Goal: Task Accomplishment & Management: Manage account settings

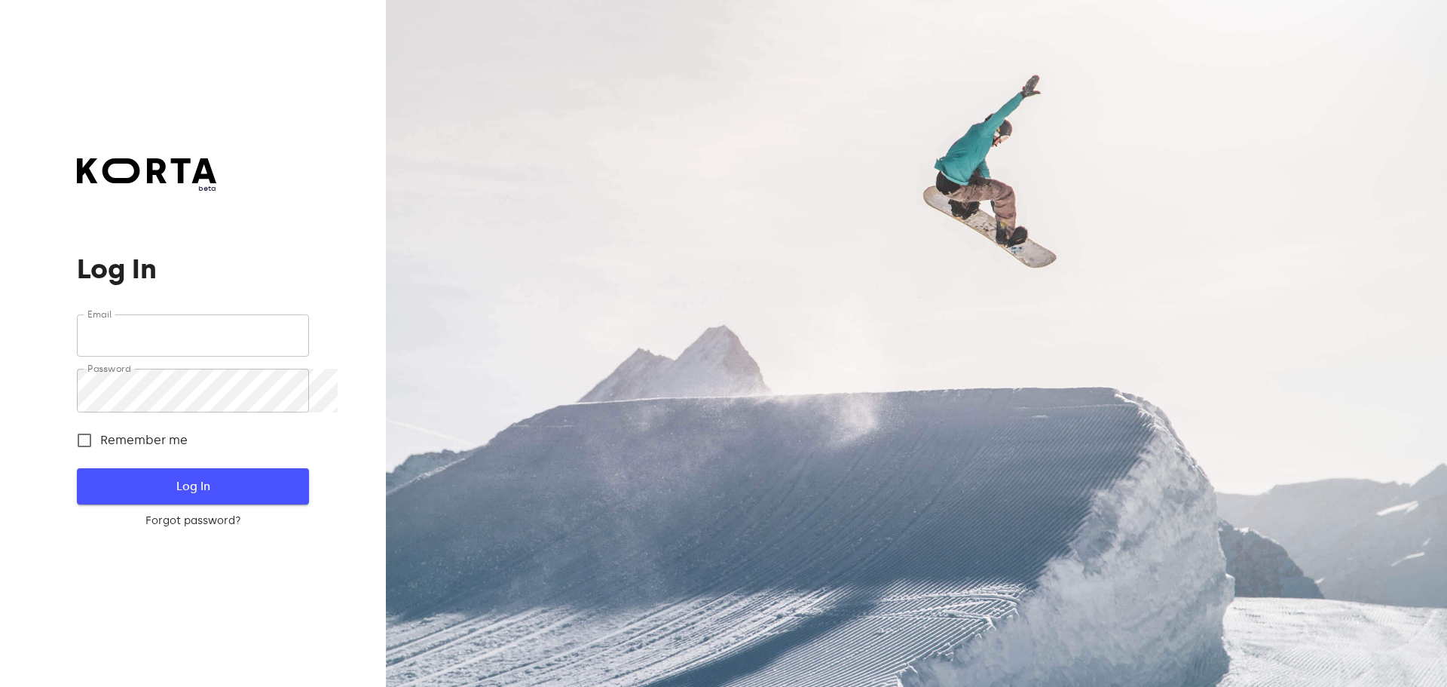
type input "[EMAIL_ADDRESS][DOMAIN_NAME]"
click at [243, 496] on span "Log In" at bounding box center [192, 486] width 183 height 20
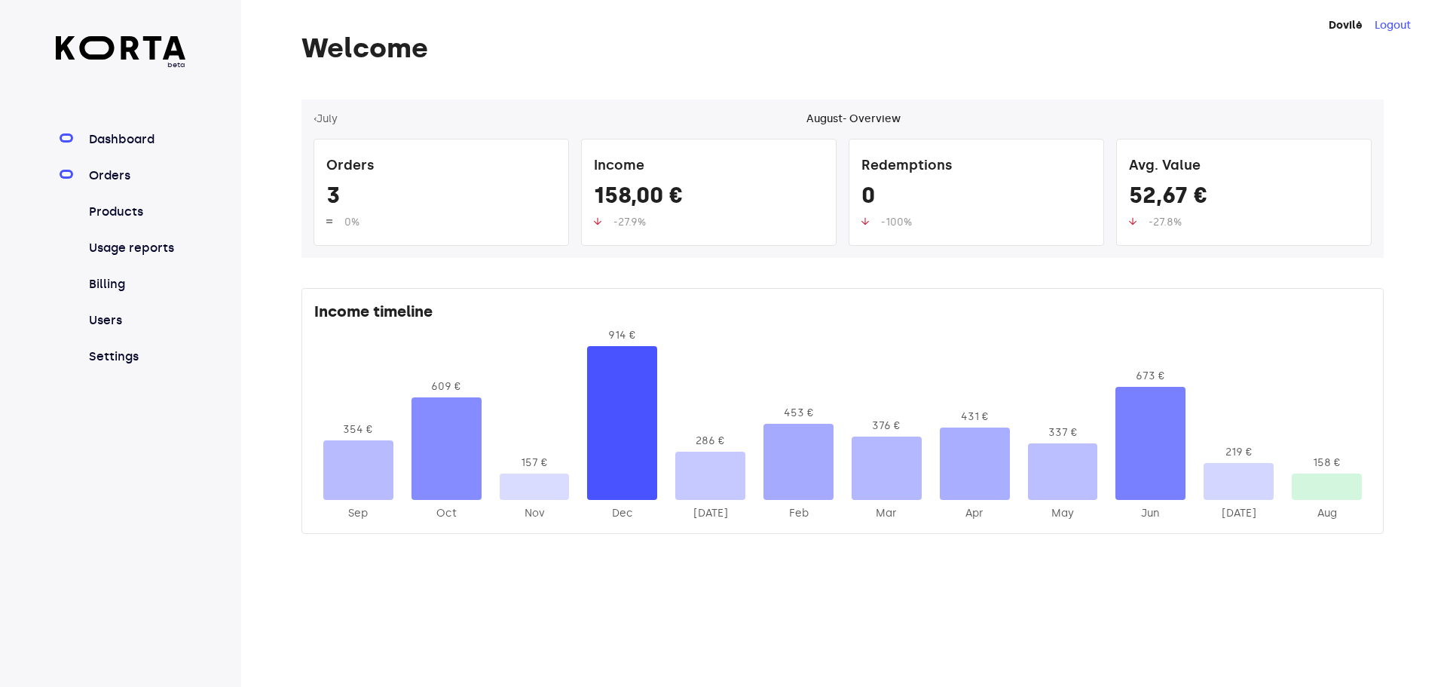
click at [120, 185] on link "Orders" at bounding box center [136, 176] width 100 height 18
